Goal: Task Accomplishment & Management: Complete application form

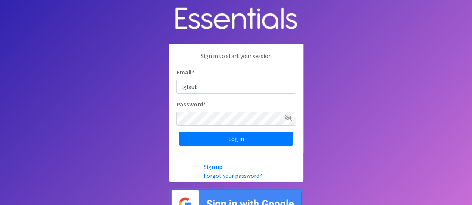
type input "[EMAIL_ADDRESS][DOMAIN_NAME]"
click at [179, 132] on input "Log in" at bounding box center [236, 139] width 114 height 14
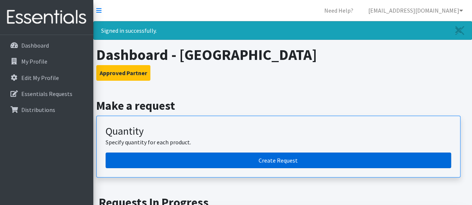
click at [295, 158] on link "Create Request" at bounding box center [278, 161] width 345 height 16
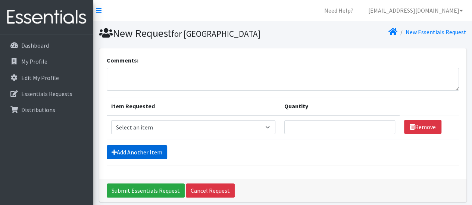
click at [128, 160] on link "Add Another Item" at bounding box center [137, 152] width 60 height 14
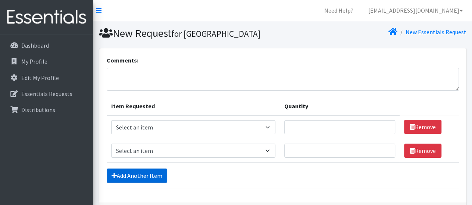
scroll to position [66, 0]
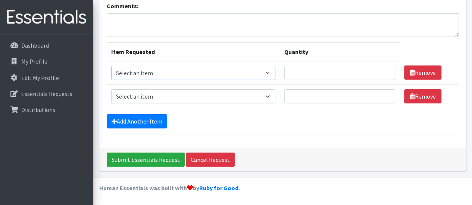
click at [269, 74] on select "Select an item Box - 2T-3T Pull-ups [200 Pull-ups/8 Packs] Box - 3T-4T Pull-ups…" at bounding box center [193, 73] width 164 height 14
select select "14394"
click at [111, 67] on select "Select an item Box - 2T-3T Pull-ups [200 Pull-ups/8 Packs] Box - 3T-4T Pull-ups…" at bounding box center [193, 73] width 164 height 14
click at [311, 75] on input "Quantity" at bounding box center [339, 73] width 111 height 14
click at [386, 70] on input "1" at bounding box center [339, 73] width 111 height 14
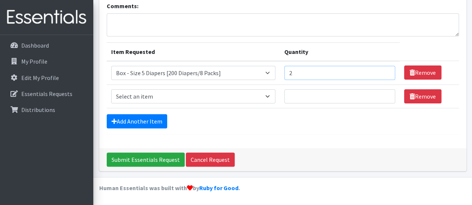
type input "2"
click at [386, 70] on input "2" at bounding box center [339, 73] width 111 height 14
click at [244, 100] on select "Select an item Box - 2T-3T Pull-ups [200 Pull-ups/8 Packs] Box - 3T-4T Pull-ups…" at bounding box center [193, 96] width 164 height 14
select select "14392"
click at [111, 90] on select "Select an item Box - 2T-3T Pull-ups [200 Pull-ups/8 Packs] Box - 3T-4T Pull-ups…" at bounding box center [193, 96] width 164 height 14
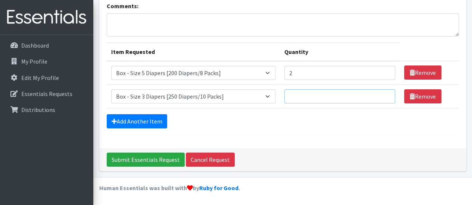
click at [333, 92] on input "Quantity" at bounding box center [339, 96] width 111 height 14
type input "1"
click at [148, 120] on link "Add Another Item" at bounding box center [137, 121] width 60 height 14
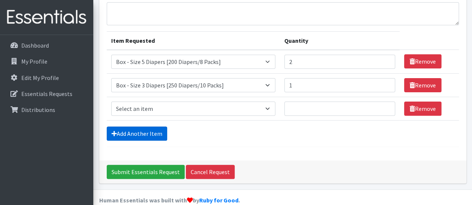
scroll to position [89, 0]
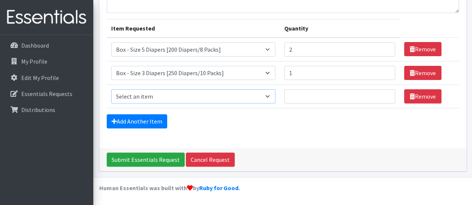
click at [239, 97] on select "Select an item Box - 2T-3T Pull-ups [200 Pull-ups/8 Packs] Box - 3T-4T Pull-ups…" at bounding box center [193, 96] width 164 height 14
select select "14393"
click at [111, 90] on select "Select an item Box - 2T-3T Pull-ups [200 Pull-ups/8 Packs] Box - 3T-4T Pull-ups…" at bounding box center [193, 96] width 164 height 14
click at [384, 97] on input "1" at bounding box center [339, 96] width 111 height 14
type input "2"
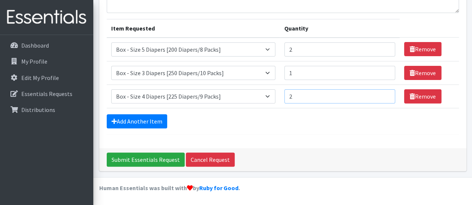
click at [385, 95] on input "2" at bounding box center [339, 96] width 111 height 14
click at [143, 123] on link "Add Another Item" at bounding box center [137, 121] width 60 height 14
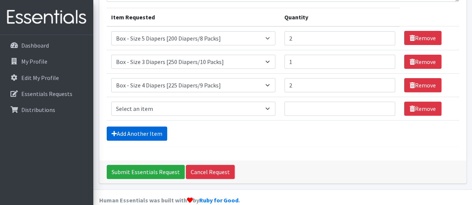
scroll to position [113, 0]
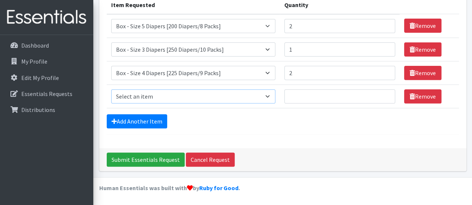
click at [266, 100] on select "Select an item Box - 2T-3T Pull-ups [200 Pull-ups/8 Packs] Box - 3T-4T Pull-ups…" at bounding box center [193, 96] width 164 height 14
select select "14395"
click at [111, 90] on select "Select an item Box - 2T-3T Pull-ups [200 Pull-ups/8 Packs] Box - 3T-4T Pull-ups…" at bounding box center [193, 96] width 164 height 14
click at [321, 100] on input "Quantity" at bounding box center [339, 96] width 111 height 14
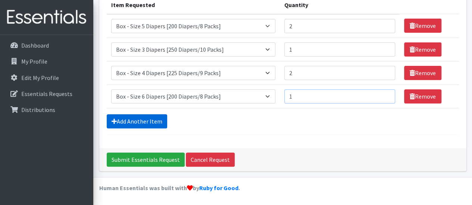
type input "1"
click at [142, 126] on link "Add Another Item" at bounding box center [137, 121] width 60 height 14
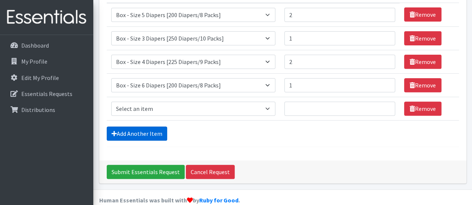
scroll to position [136, 0]
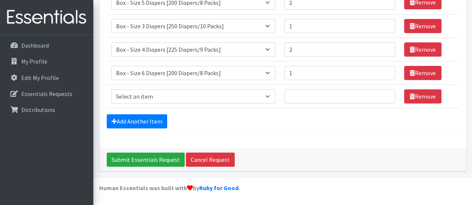
click at [224, 88] on td "Item Requested Select an item Box - 2T-3T Pull-ups [200 Pull-ups/8 Packs] Box -…" at bounding box center [193, 96] width 173 height 23
click at [233, 99] on select "Select an item Box - 2T-3T Pull-ups [200 Pull-ups/8 Packs] Box - 3T-4T Pull-ups…" at bounding box center [193, 96] width 164 height 14
select select "14396"
click at [111, 90] on select "Select an item Box - 2T-3T Pull-ups [200 Pull-ups/8 Packs] Box - 3T-4T Pull-ups…" at bounding box center [193, 96] width 164 height 14
click at [314, 99] on input "Quantity" at bounding box center [339, 96] width 111 height 14
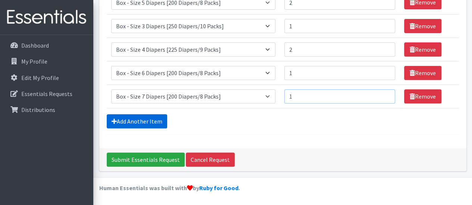
type input "1"
click at [156, 122] on link "Add Another Item" at bounding box center [137, 121] width 60 height 14
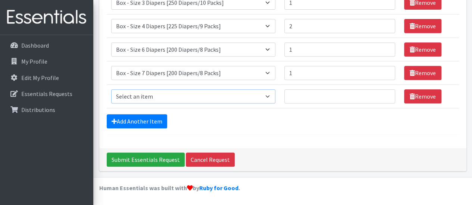
click at [182, 96] on select "Select an item Box - 2T-3T Pull-ups [200 Pull-ups/8 Packs] Box - 3T-4T Pull-ups…" at bounding box center [193, 96] width 164 height 14
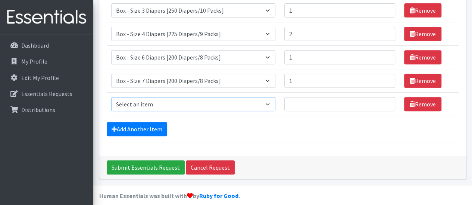
scroll to position [136, 0]
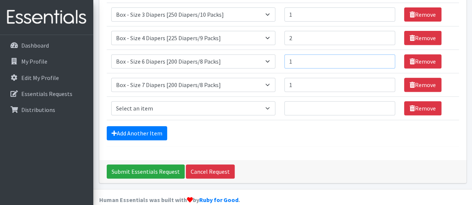
click at [320, 69] on input "1" at bounding box center [339, 61] width 111 height 14
type input "2"
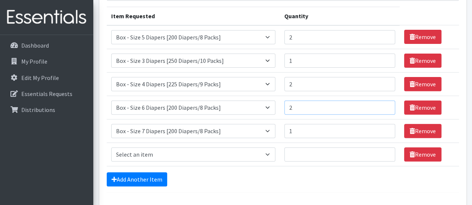
scroll to position [100, 0]
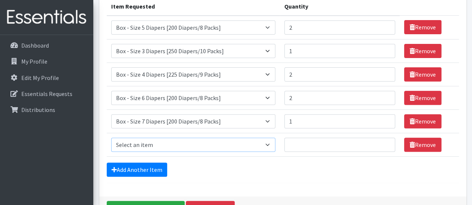
click at [261, 152] on select "Select an item Box - 2T-3T Pull-ups [200 Pull-ups/8 Packs] Box - 3T-4T Pull-ups…" at bounding box center [193, 145] width 164 height 14
select select "14400"
click at [111, 150] on select "Select an item Box - 2T-3T Pull-ups [200 Pull-ups/8 Packs] Box - 3T-4T Pull-ups…" at bounding box center [193, 145] width 164 height 14
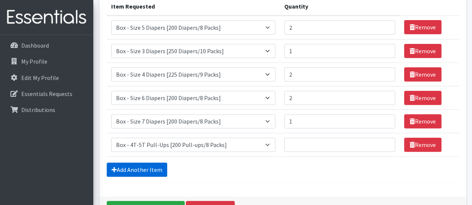
click at [140, 177] on link "Add Another Item" at bounding box center [137, 170] width 60 height 14
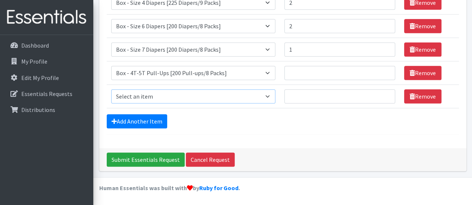
click at [236, 95] on select "Select an item Box - 2T-3T Pull-ups [200 Pull-ups/8 Packs] Box - 3T-4T Pull-ups…" at bounding box center [193, 96] width 164 height 14
select select "9795"
click at [111, 90] on select "Select an item Box - 2T-3T Pull-ups [200 Pull-ups/8 Packs] Box - 3T-4T Pull-ups…" at bounding box center [193, 96] width 164 height 14
click at [309, 94] on input "Quantity" at bounding box center [339, 96] width 111 height 14
type input "2"
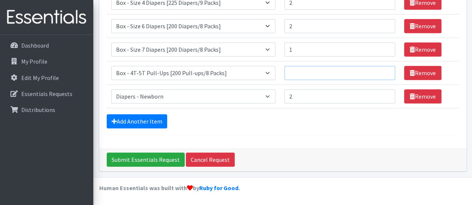
click at [307, 75] on input "Quantity" at bounding box center [339, 73] width 111 height 14
type input "1"
click at [138, 120] on link "Add Another Item" at bounding box center [137, 121] width 60 height 14
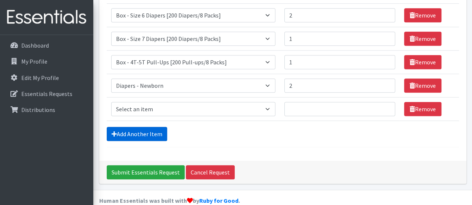
scroll to position [206, 0]
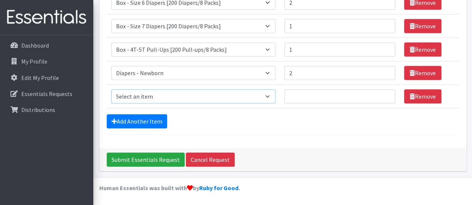
click at [184, 101] on select "Select an item Box - 2T-3T Pull-ups [200 Pull-ups/8 Packs] Box - 3T-4T Pull-ups…" at bounding box center [193, 96] width 164 height 14
select select "14401"
click at [111, 90] on select "Select an item Box - 2T-3T Pull-ups [200 Pull-ups/8 Packs] Box - 3T-4T Pull-ups…" at bounding box center [193, 96] width 164 height 14
click at [310, 99] on input "Quantity" at bounding box center [339, 96] width 111 height 14
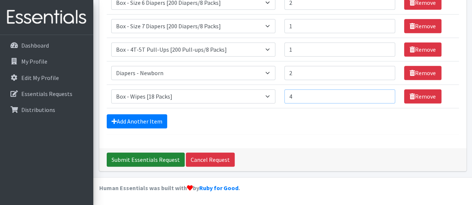
type input "4"
click at [168, 159] on input "Submit Essentials Request" at bounding box center [146, 160] width 78 height 14
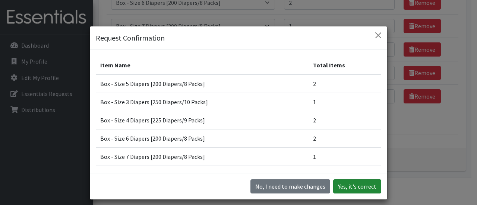
click at [357, 188] on button "Yes, it's correct" at bounding box center [357, 187] width 48 height 14
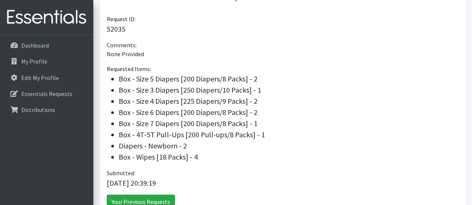
scroll to position [215, 0]
